Goal: Navigation & Orientation: Find specific page/section

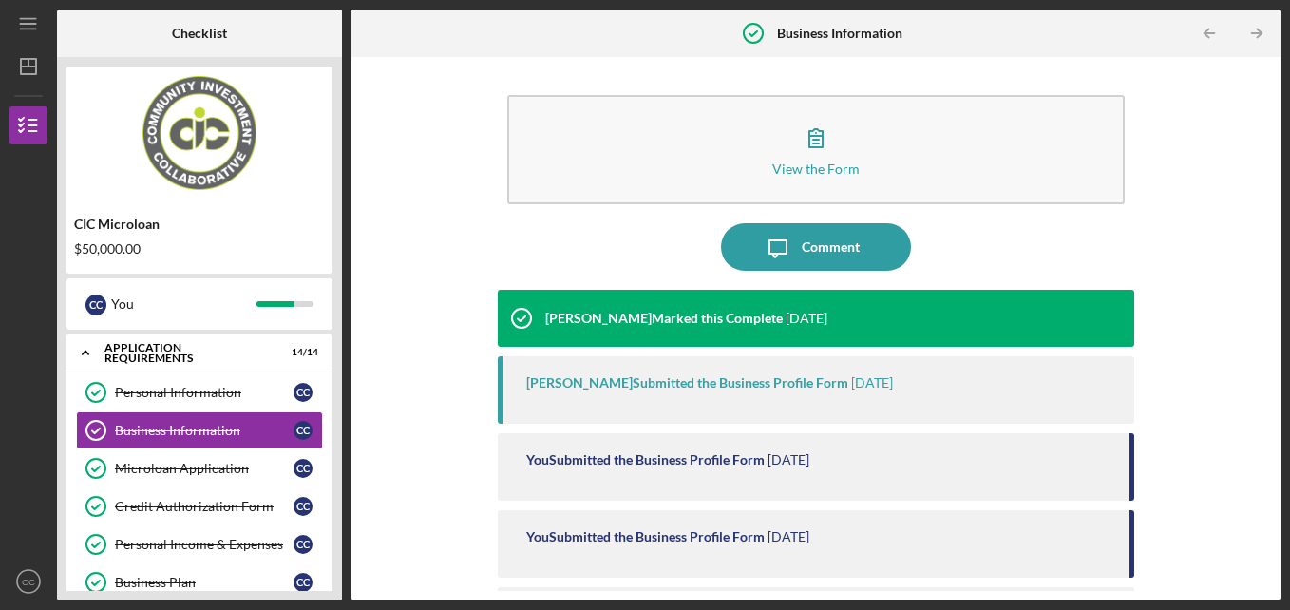
click at [1275, 560] on div "View the Form Form Icon/Message Comment [PERSON_NAME] Marked this Complete [DAT…" at bounding box center [815, 328] width 929 height 543
click at [1273, 566] on div "View the Form Form Icon/Message Comment [PERSON_NAME] Marked this Complete [DAT…" at bounding box center [815, 328] width 929 height 543
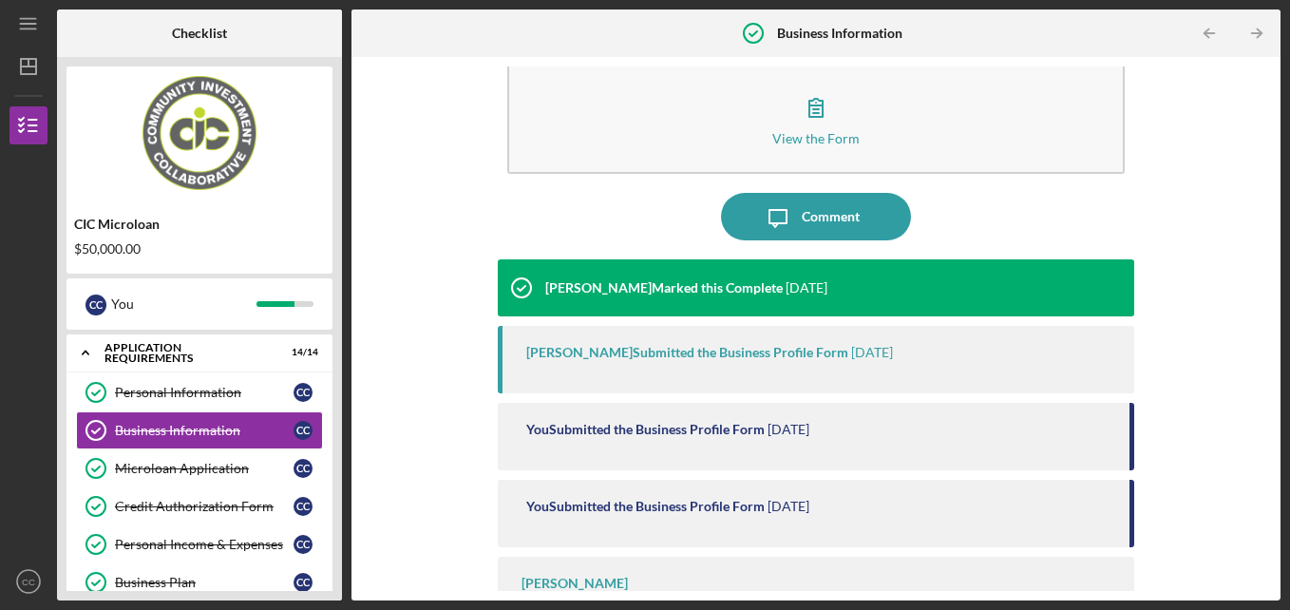
scroll to position [91, 0]
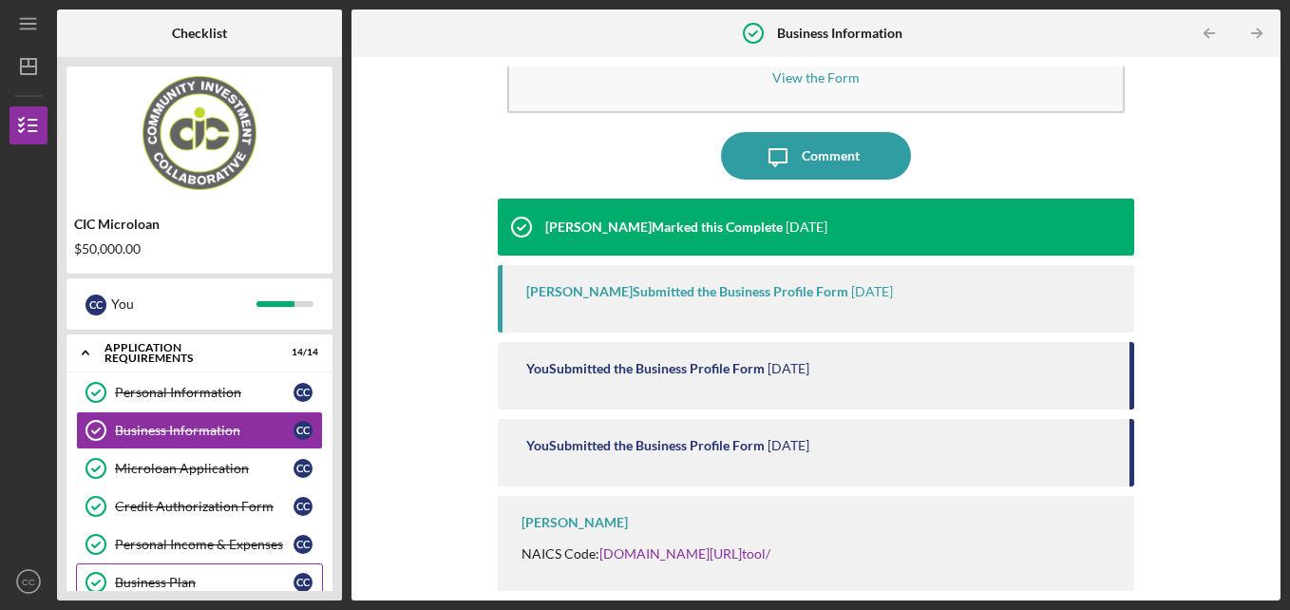
click at [286, 567] on link "Business Plan Business Plan C C" at bounding box center [199, 582] width 247 height 38
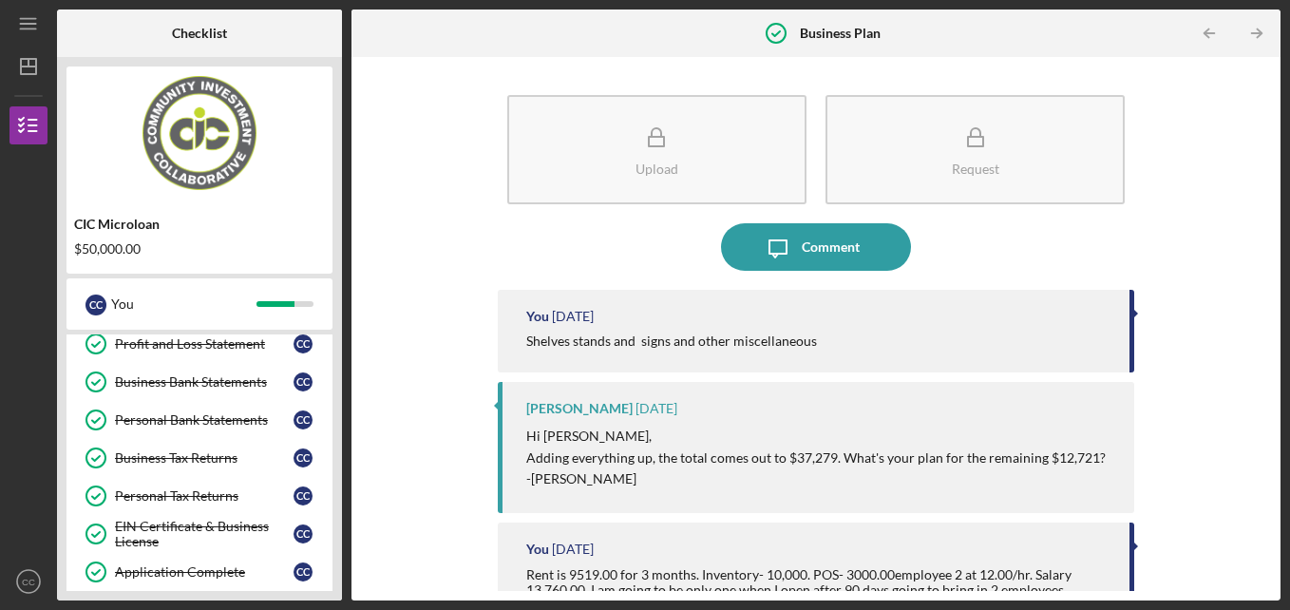
scroll to position [505, 0]
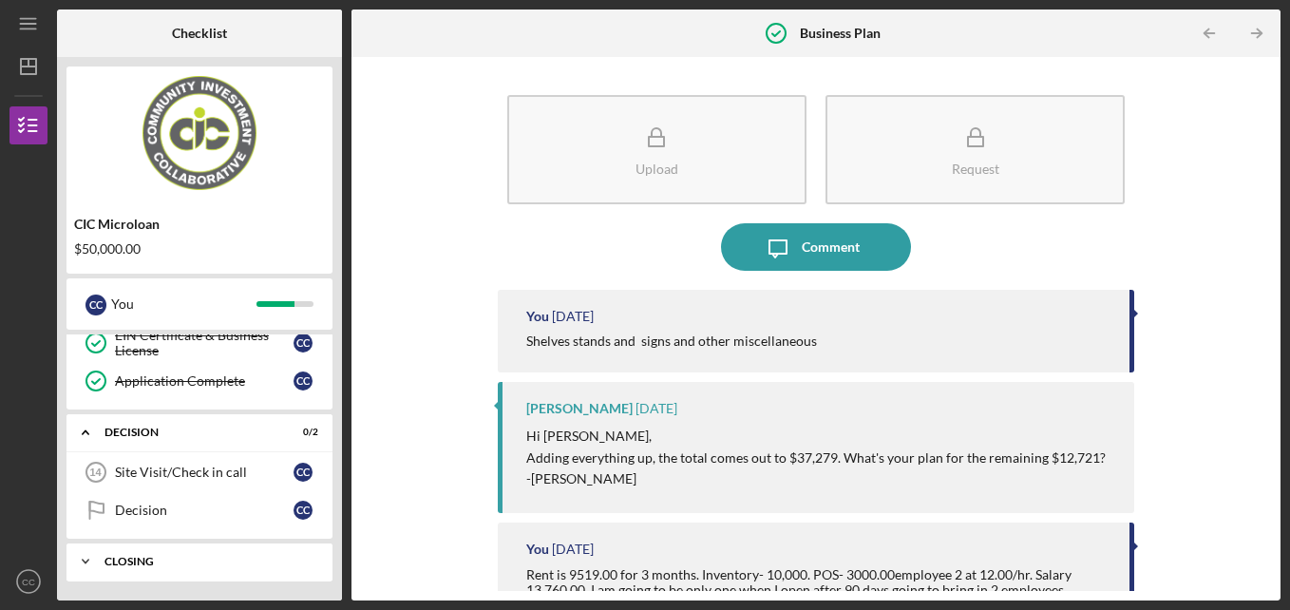
click at [88, 561] on icon "Icon/Expander" at bounding box center [85, 561] width 38 height 38
click at [133, 588] on link "ACH Form ACH Form C C" at bounding box center [199, 601] width 247 height 38
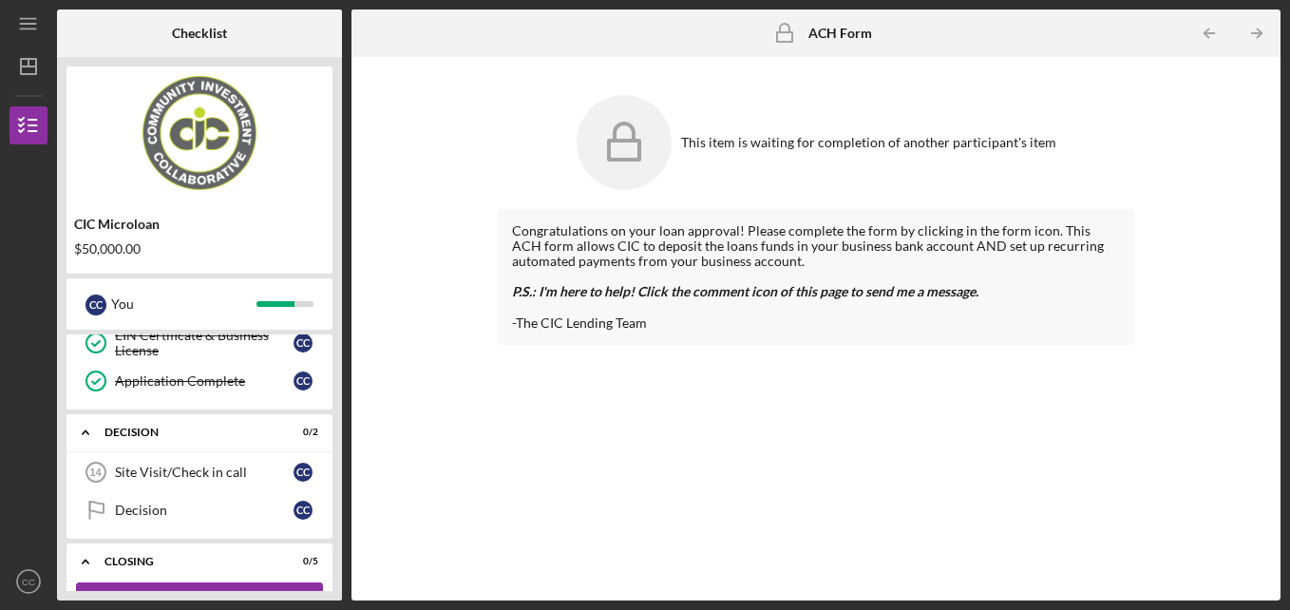
scroll to position [682, 0]
